Goal: Information Seeking & Learning: Learn about a topic

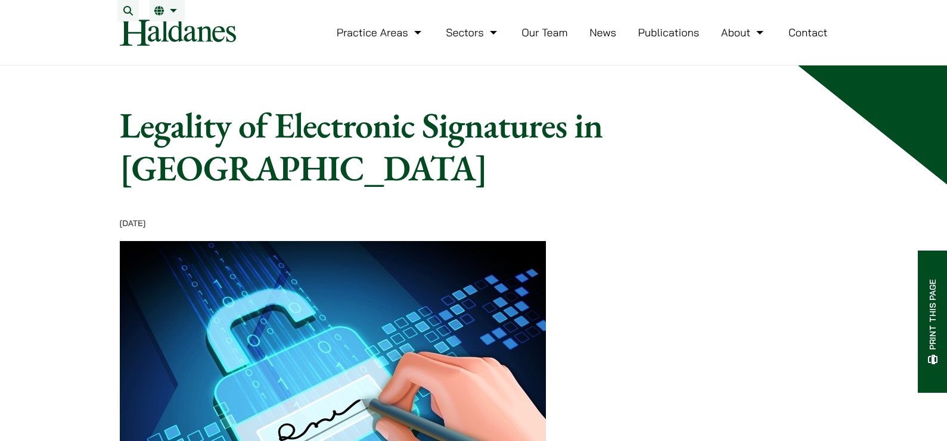
scroll to position [357, 0]
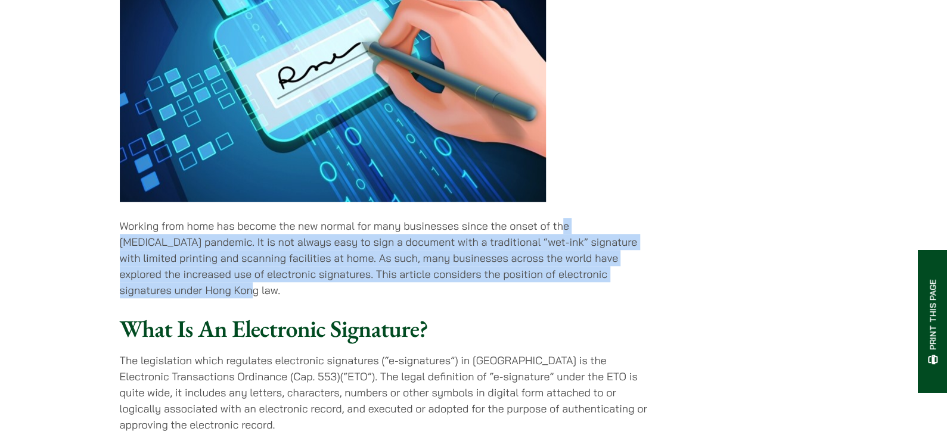
drag, startPoint x: 565, startPoint y: 267, endPoint x: 565, endPoint y: 297, distance: 30.4
click at [565, 297] on p "Working from home has become the new normal for many businesses since the onset…" at bounding box center [385, 258] width 531 height 80
click at [564, 297] on p "Working from home has become the new normal for many businesses since the onset…" at bounding box center [385, 258] width 531 height 80
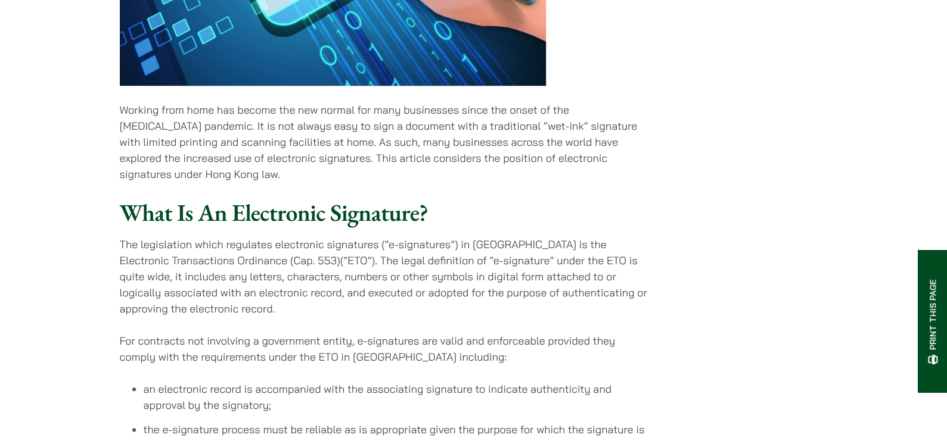
scroll to position [476, 0]
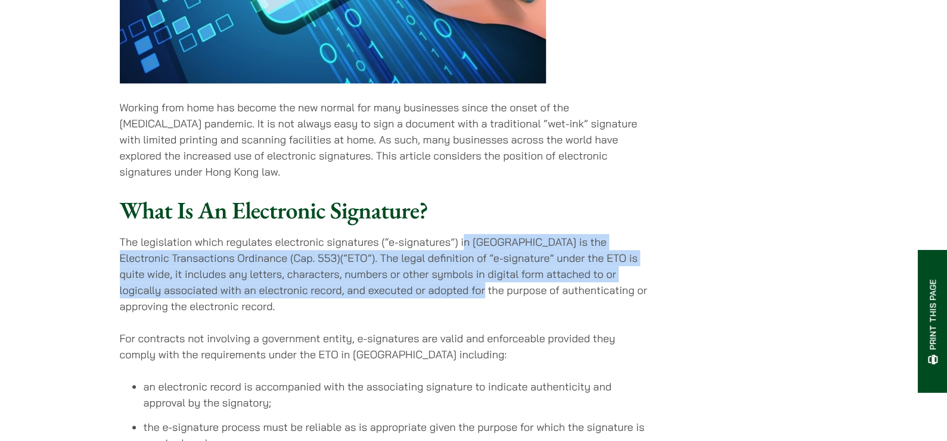
drag, startPoint x: 463, startPoint y: 239, endPoint x: 478, endPoint y: 301, distance: 63.1
drag, startPoint x: 478, startPoint y: 301, endPoint x: 499, endPoint y: 361, distance: 63.5
click at [478, 301] on p "The legislation which regulates electronic signatures (“e-signatures”) in [GEOG…" at bounding box center [385, 274] width 531 height 80
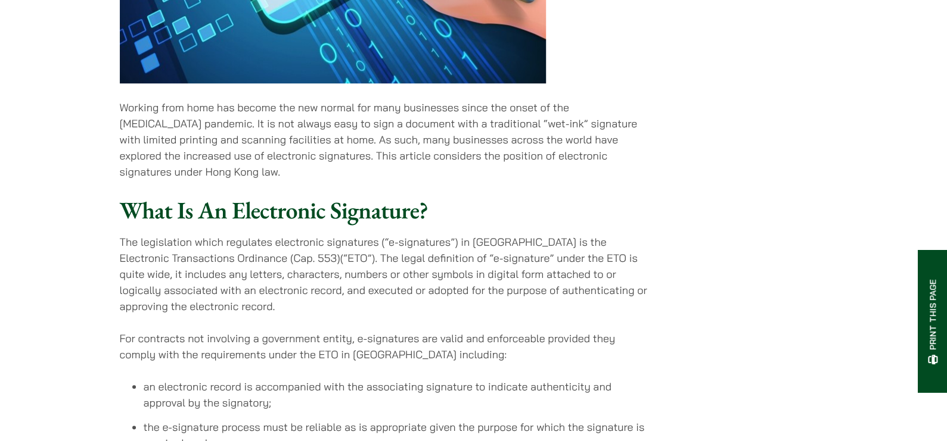
click at [530, 341] on p "For contracts not involving a government entity, e-signatures are valid and enf…" at bounding box center [385, 347] width 531 height 32
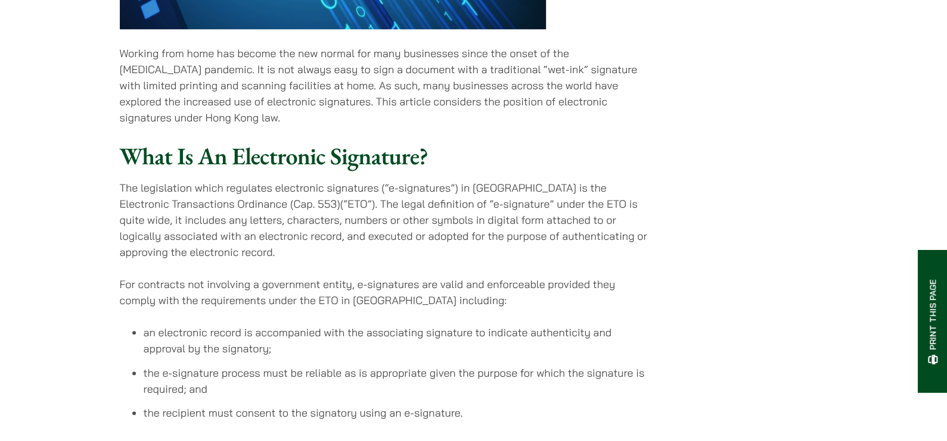
scroll to position [596, 0]
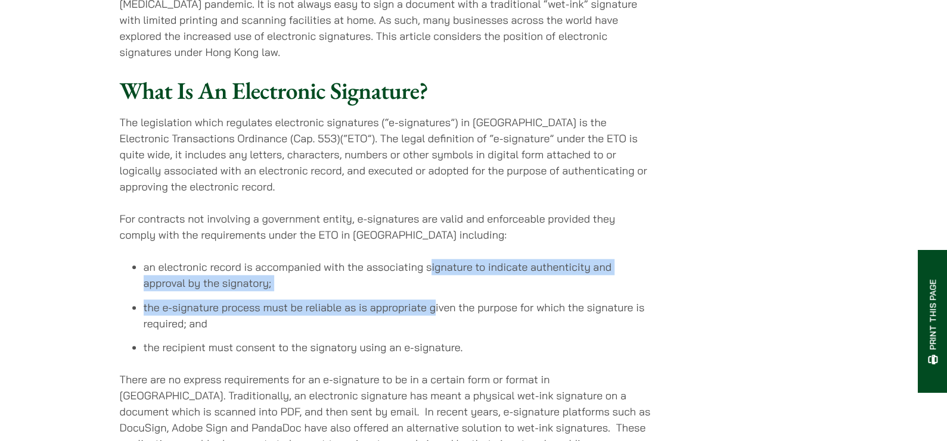
drag, startPoint x: 431, startPoint y: 283, endPoint x: 434, endPoint y: 311, distance: 28.2
click at [434, 311] on ul "an electronic record is accompanied with the associating signature to indicate …" at bounding box center [385, 307] width 531 height 97
click at [434, 311] on li "the e-signature process must be reliable as is appropriate given the purpose fo…" at bounding box center [397, 316] width 507 height 32
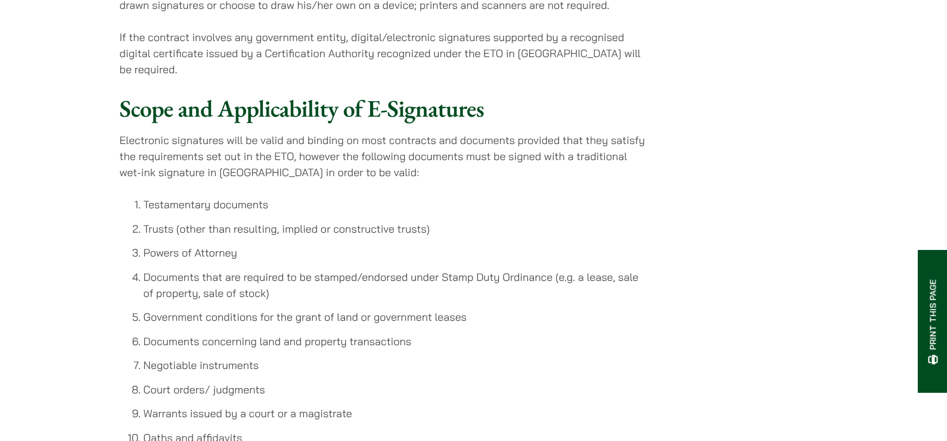
scroll to position [1072, 0]
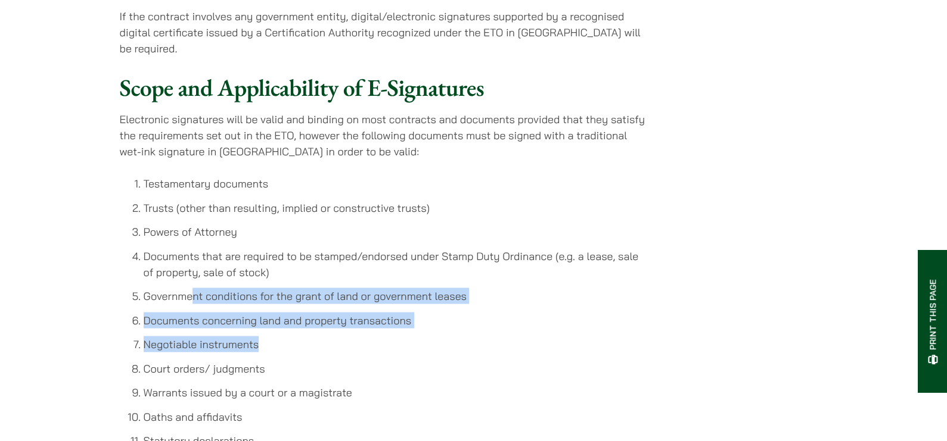
drag, startPoint x: 191, startPoint y: 288, endPoint x: 360, endPoint y: 325, distance: 173.3
click at [360, 325] on ol "Testamentary documents Trusts (other than resulting, implied or constructive tr…" at bounding box center [385, 311] width 531 height 273
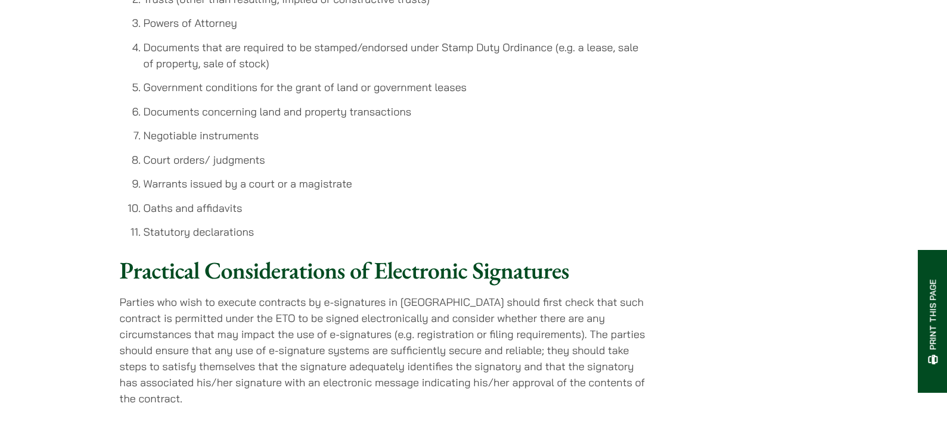
scroll to position [1310, 0]
